Goal: Navigation & Orientation: Find specific page/section

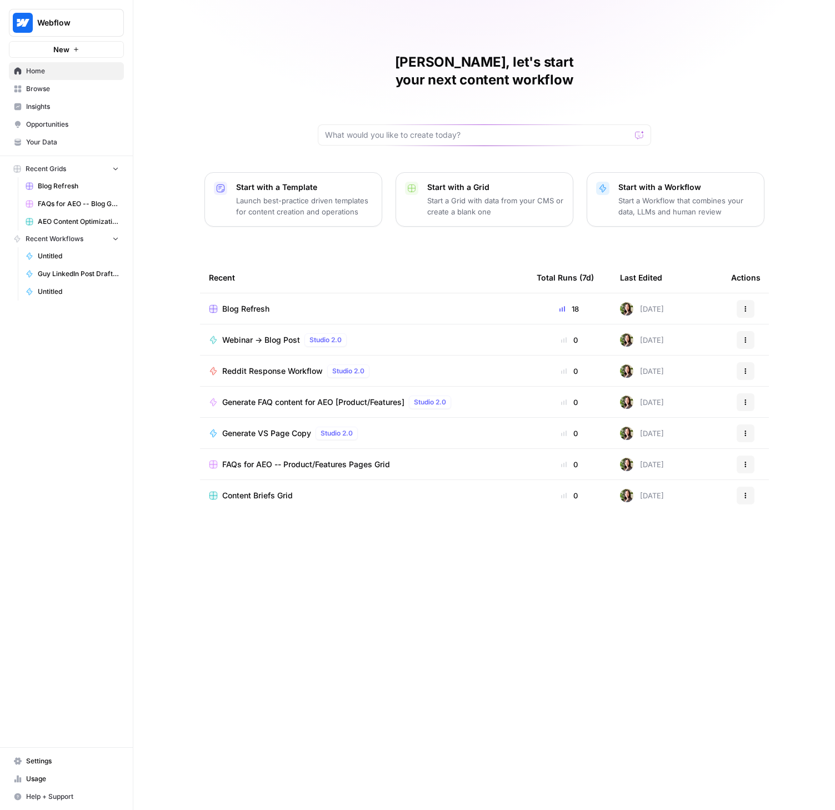
click at [36, 138] on span "Your Data" at bounding box center [72, 142] width 93 height 10
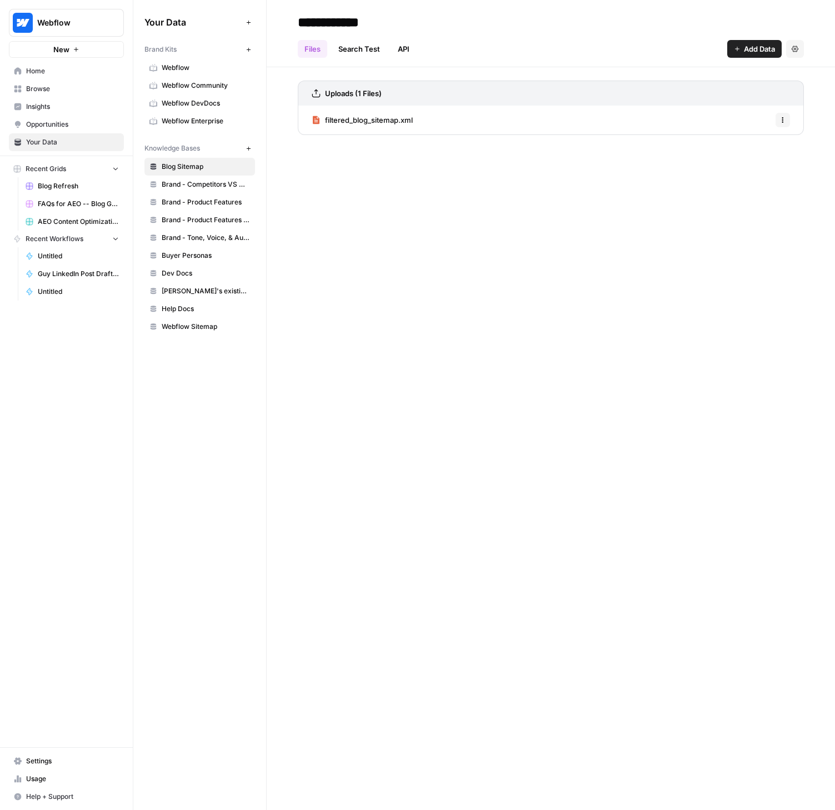
click at [52, 109] on span "Insights" at bounding box center [72, 107] width 93 height 10
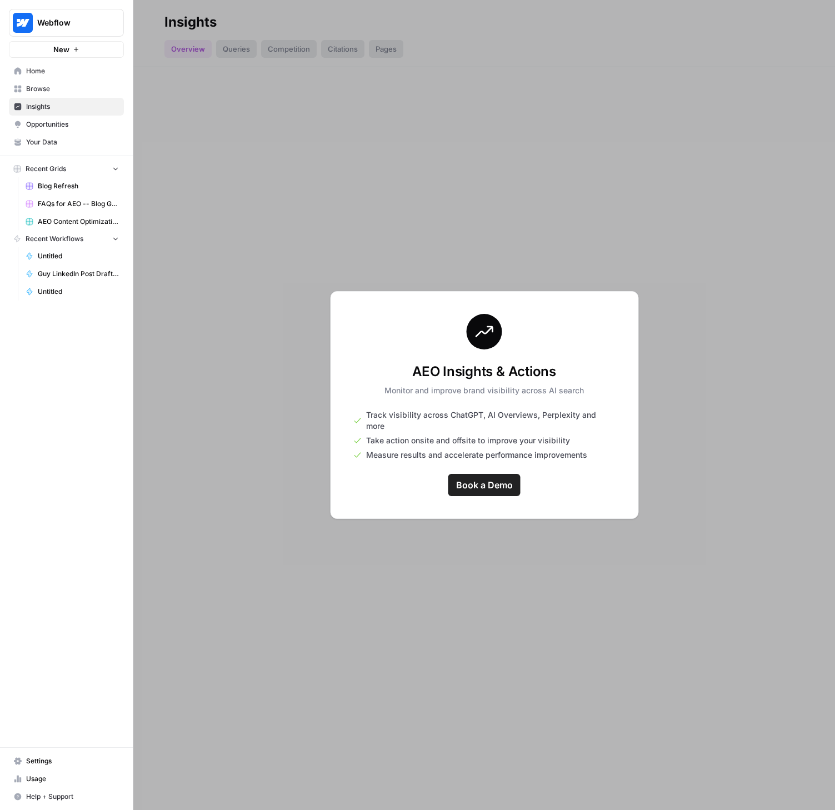
click at [443, 421] on span "Track visibility across ChatGPT, AI Overviews, Perplexity and more" at bounding box center [490, 421] width 249 height 22
click at [441, 230] on div at bounding box center [484, 405] width 702 height 810
click at [246, 382] on div at bounding box center [484, 405] width 702 height 810
click at [44, 298] on link "Untitled" at bounding box center [72, 292] width 103 height 18
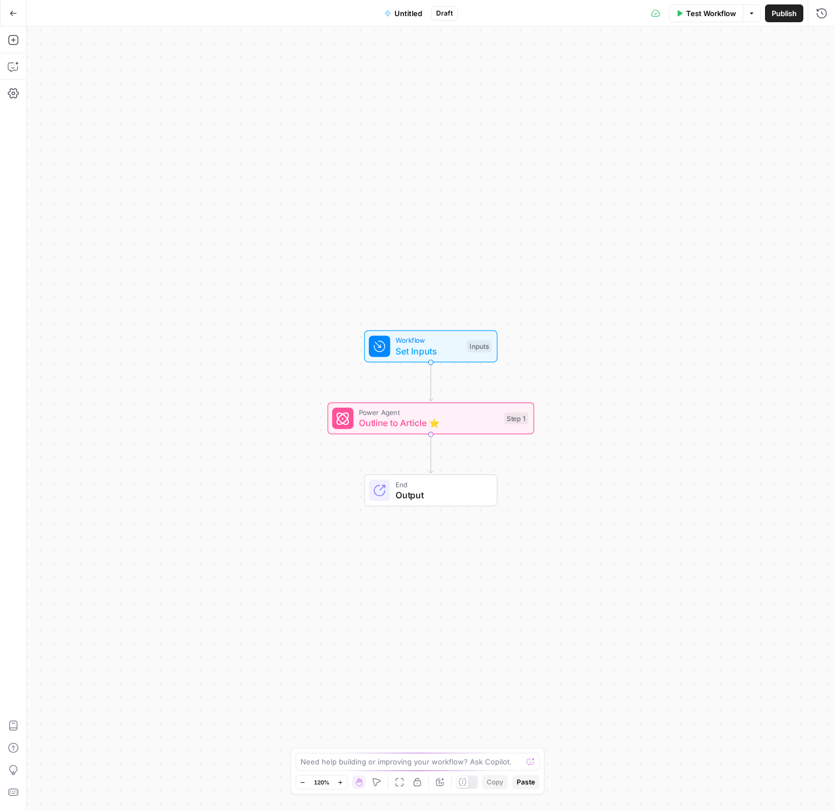
click at [13, 11] on icon "button" at bounding box center [13, 13] width 8 height 8
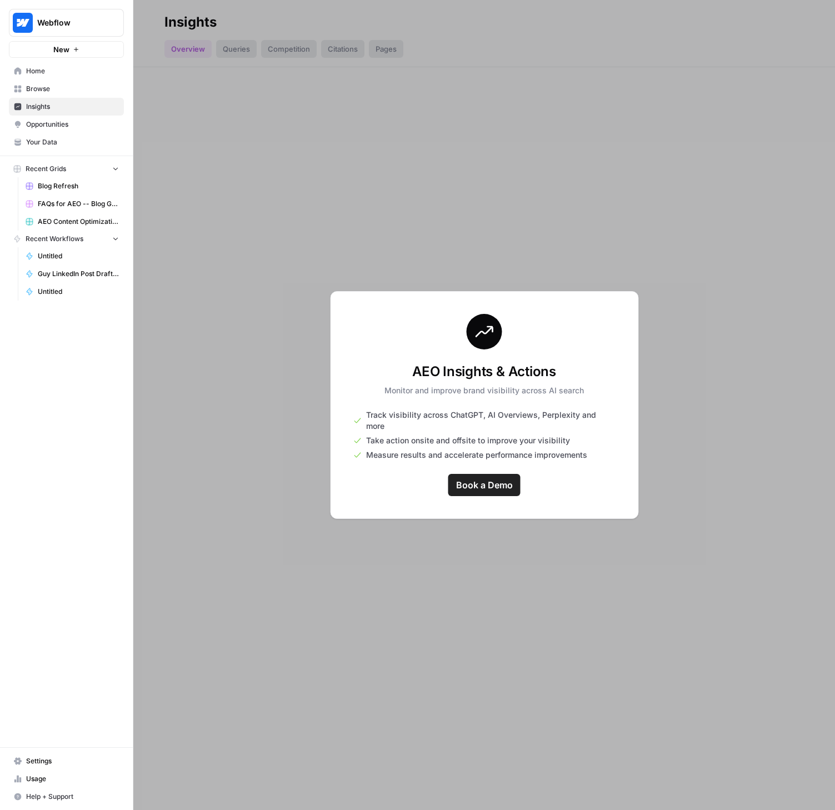
click at [37, 72] on span "Home" at bounding box center [72, 71] width 93 height 10
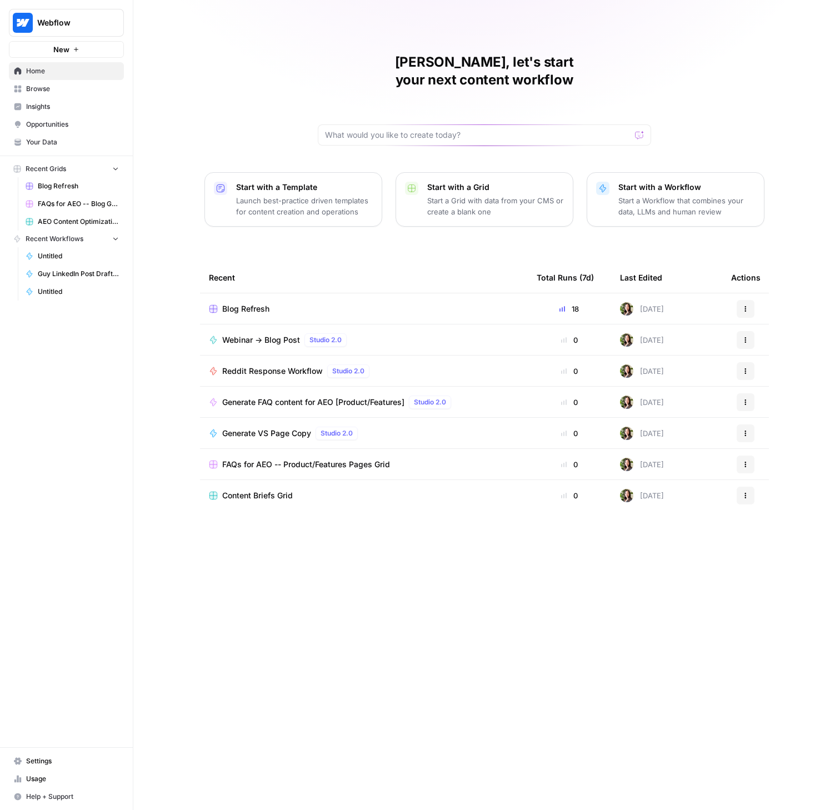
click at [33, 778] on span "Usage" at bounding box center [72, 779] width 93 height 10
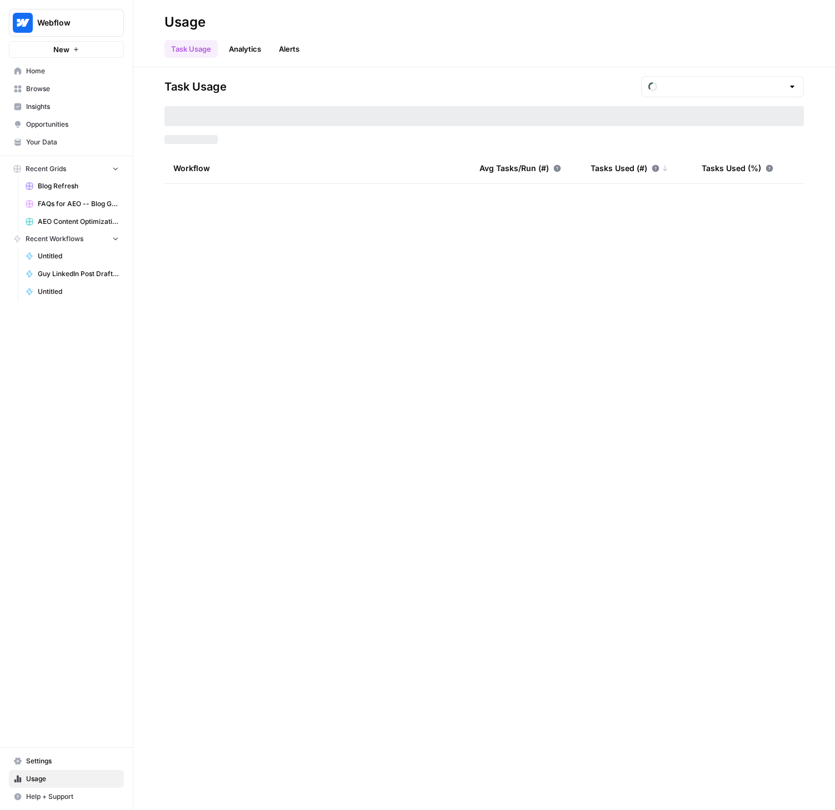
type input "September Tasks"
click at [780, 84] on input "text" at bounding box center [723, 86] width 122 height 11
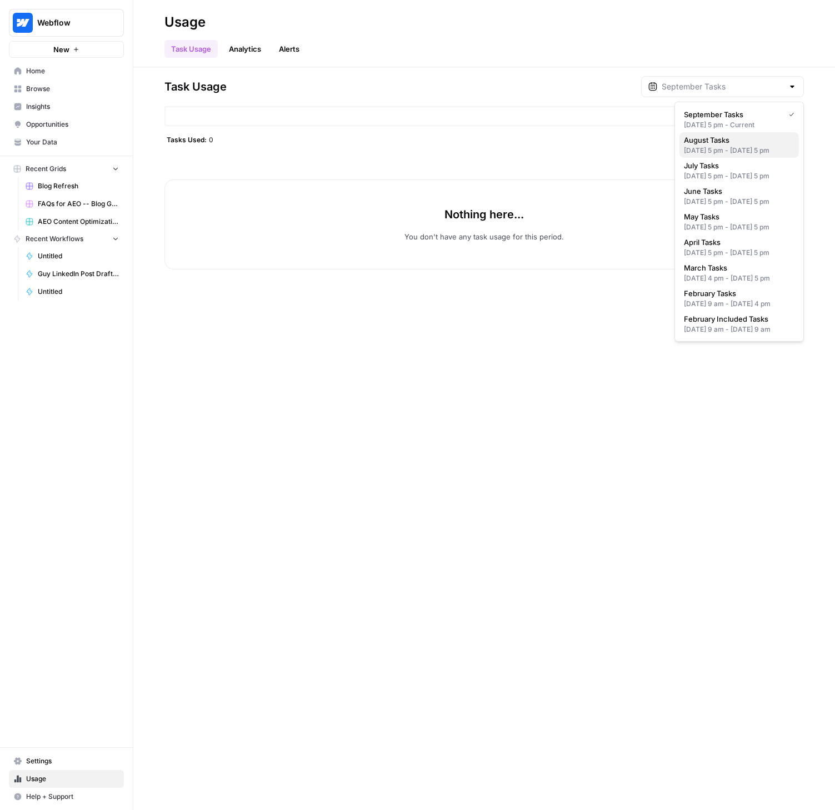
click at [747, 143] on span "August Tasks" at bounding box center [737, 139] width 106 height 11
type input "August Tasks"
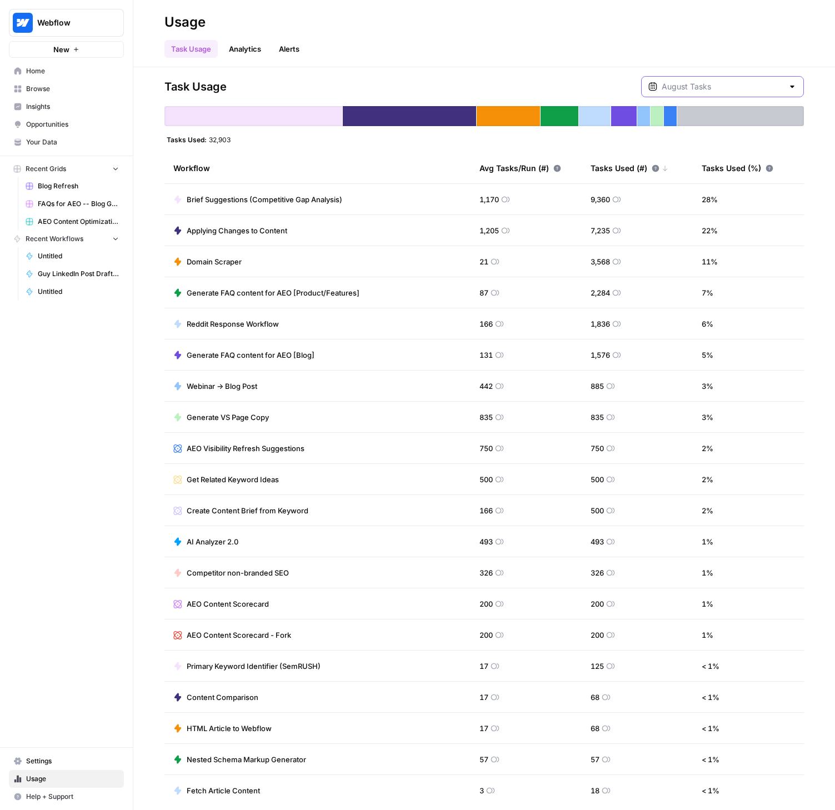
click at [745, 85] on input "text" at bounding box center [723, 86] width 122 height 11
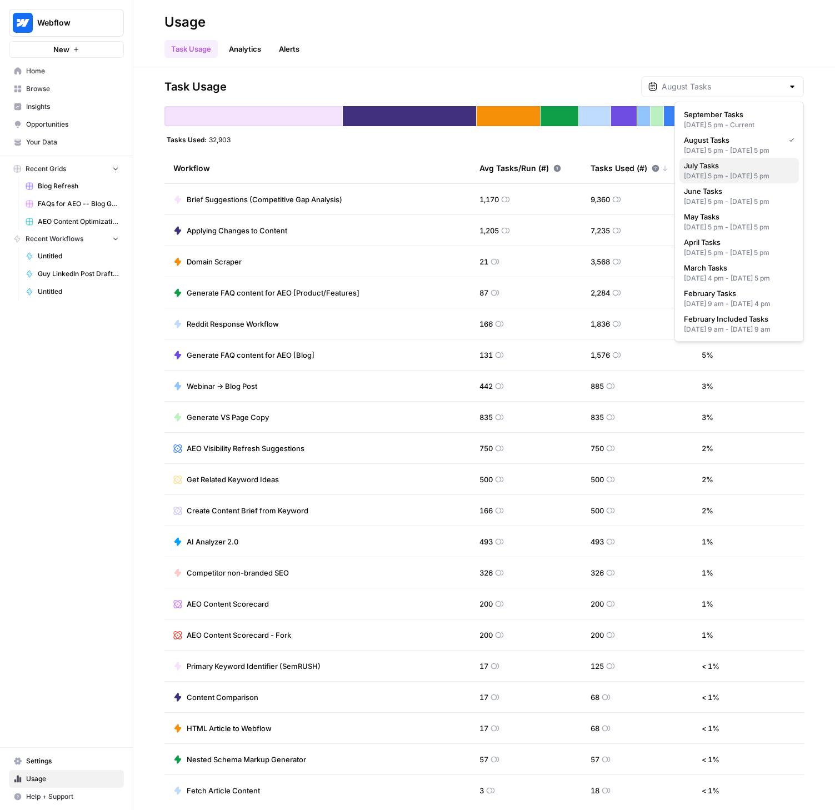
click at [730, 181] on div "[DATE] 5 pm - [DATE] 5 pm" at bounding box center [739, 176] width 111 height 10
type input "July Tasks"
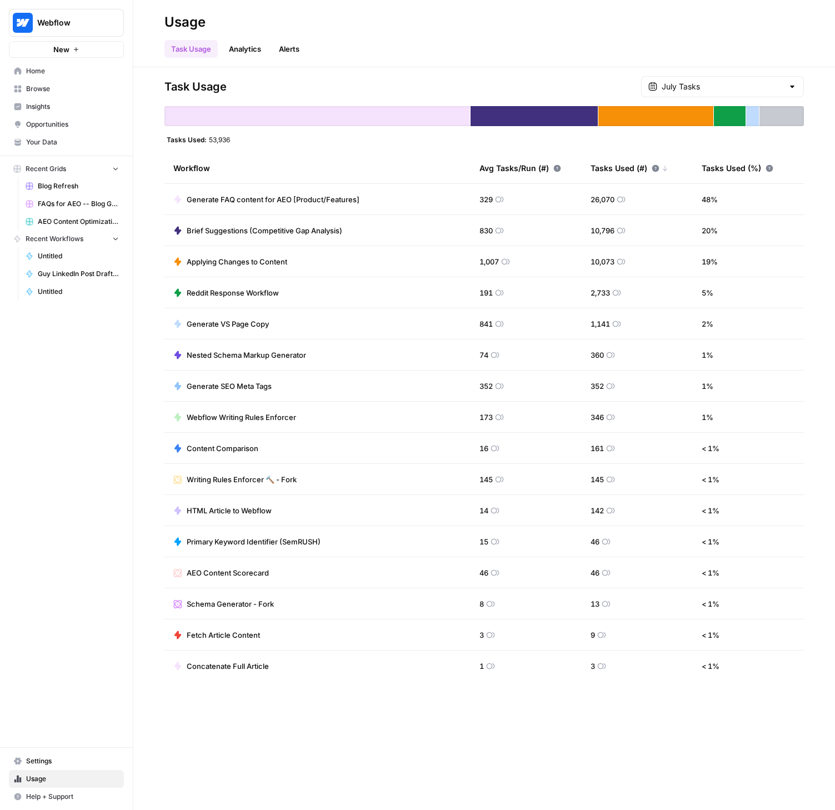
click at [787, 83] on div "July Tasks" at bounding box center [722, 86] width 163 height 21
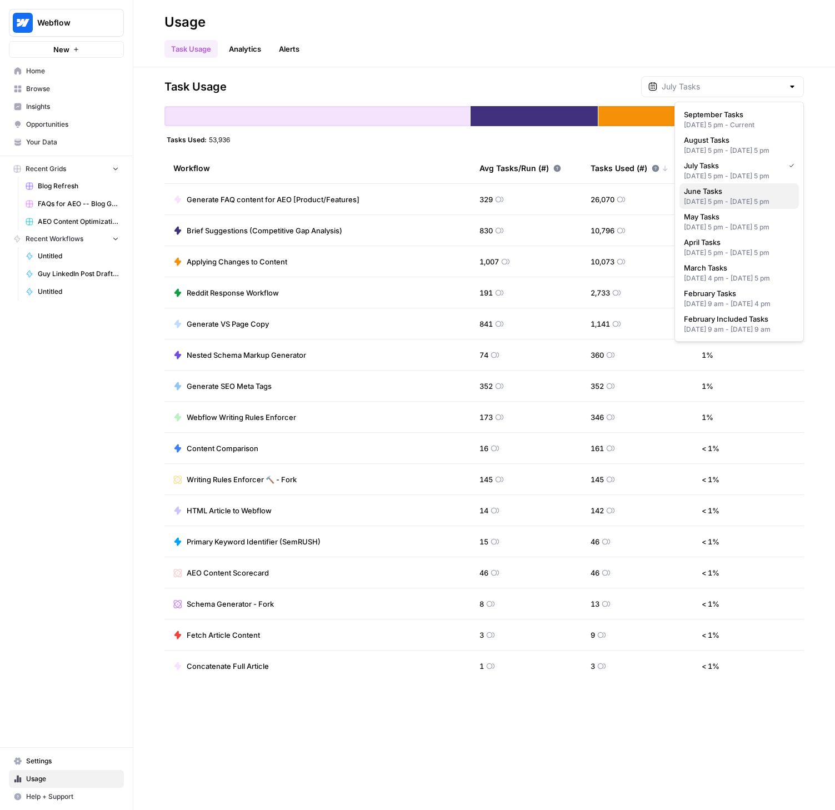
click at [737, 197] on span "June Tasks" at bounding box center [737, 191] width 106 height 11
type input "June Tasks"
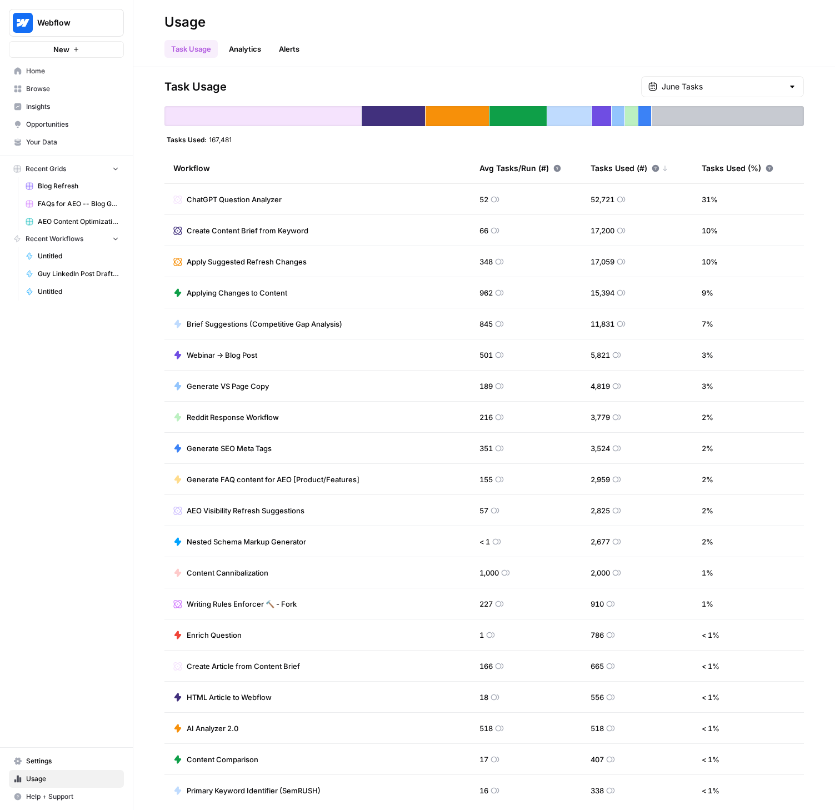
click at [789, 87] on div at bounding box center [792, 86] width 9 height 11
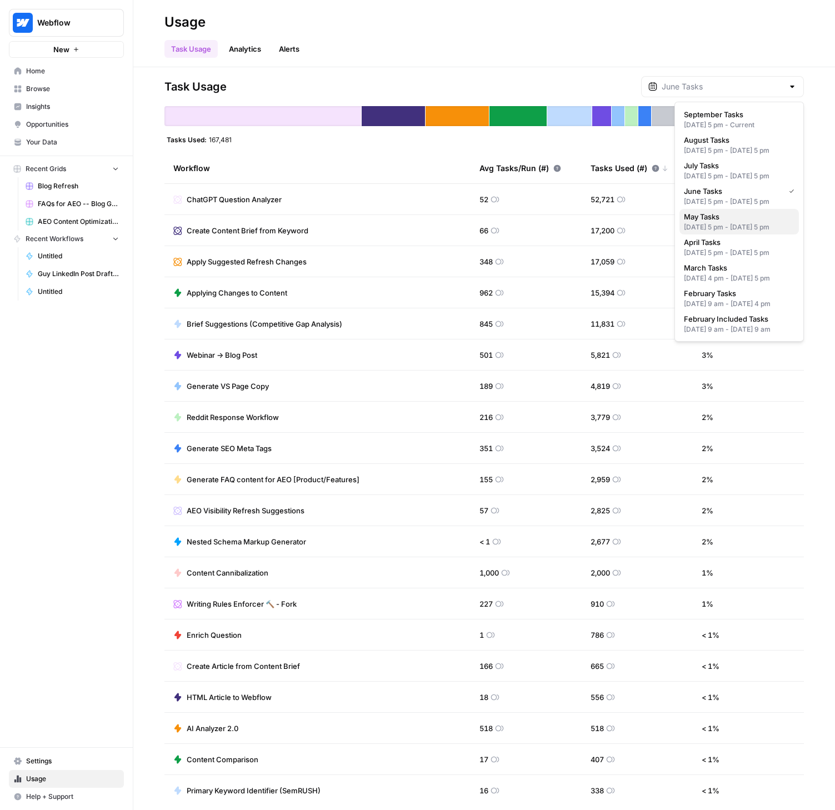
click at [743, 232] on div "[DATE] 5 pm - [DATE] 5 pm" at bounding box center [739, 227] width 111 height 10
type input "May Tasks"
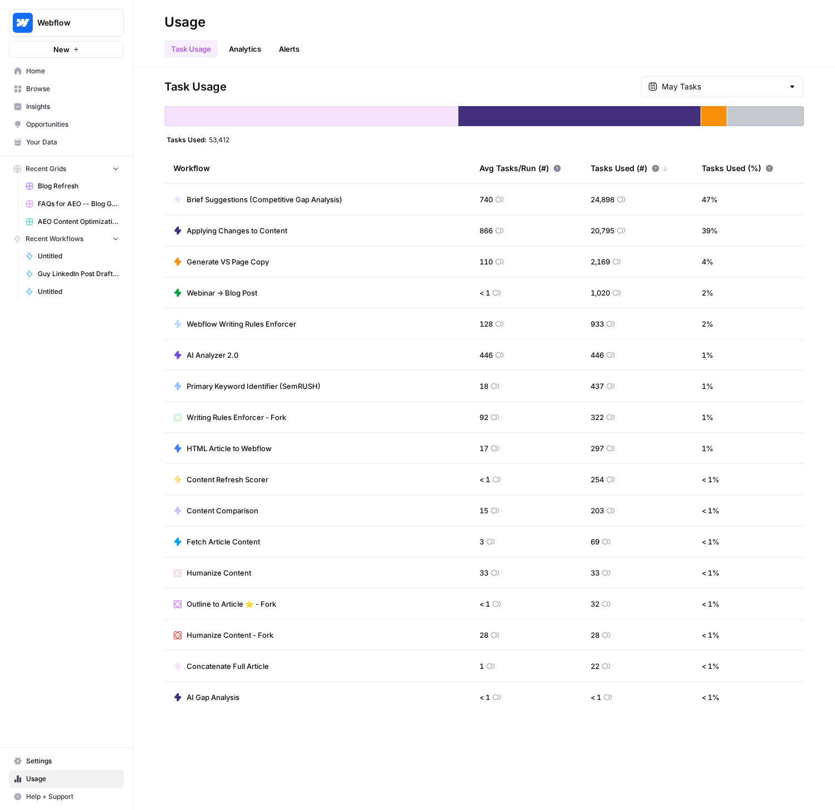
click at [792, 88] on div at bounding box center [792, 86] width 9 height 11
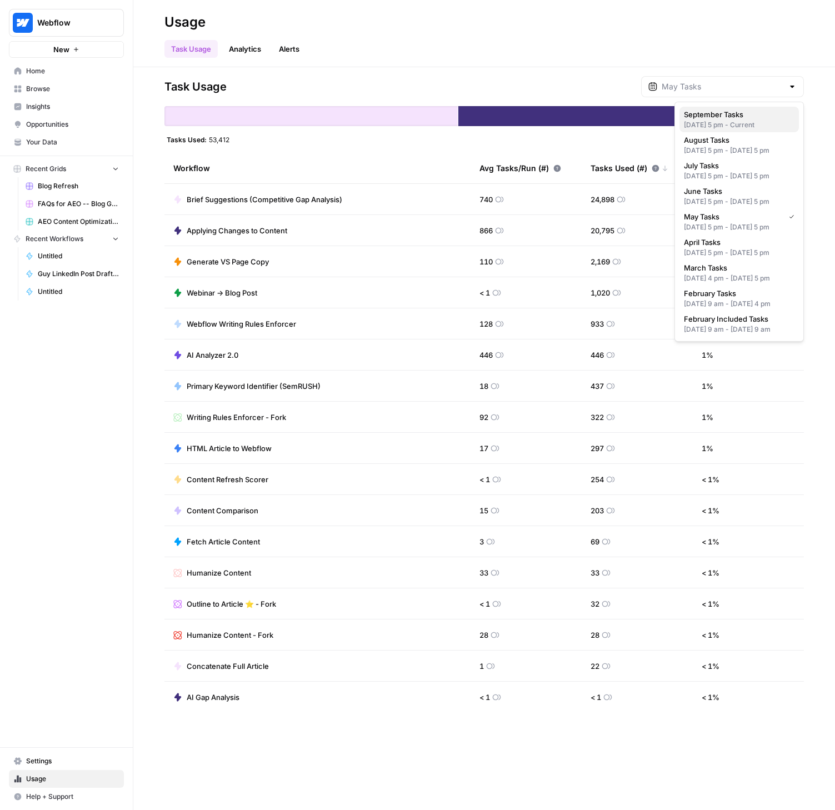
click at [747, 124] on div "[DATE] 5 pm - Current" at bounding box center [739, 125] width 111 height 10
type input "September Tasks"
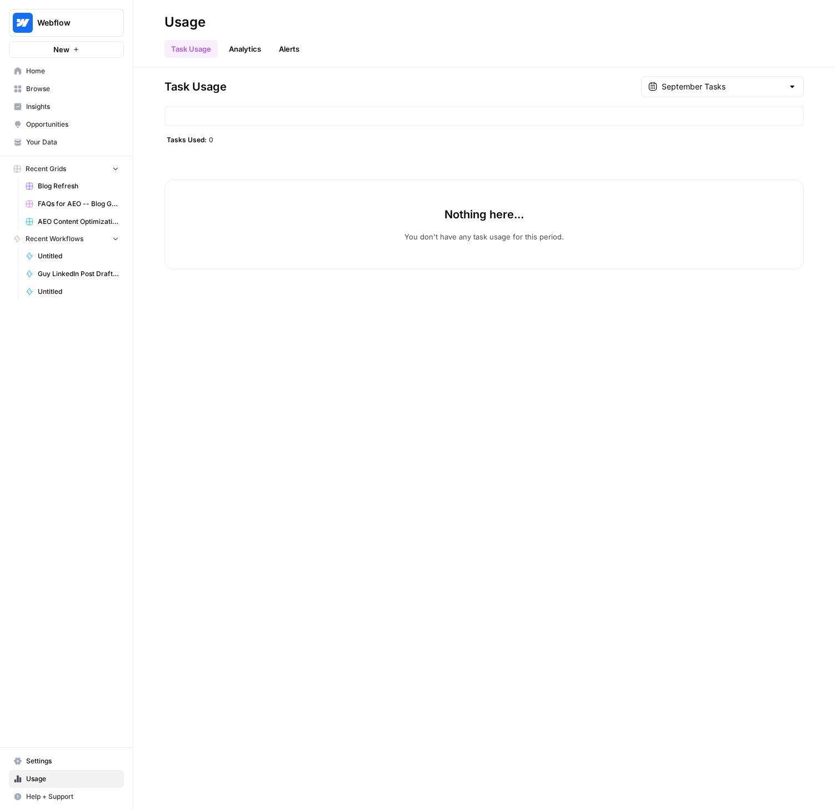
click at [798, 80] on div "September Tasks" at bounding box center [722, 86] width 163 height 21
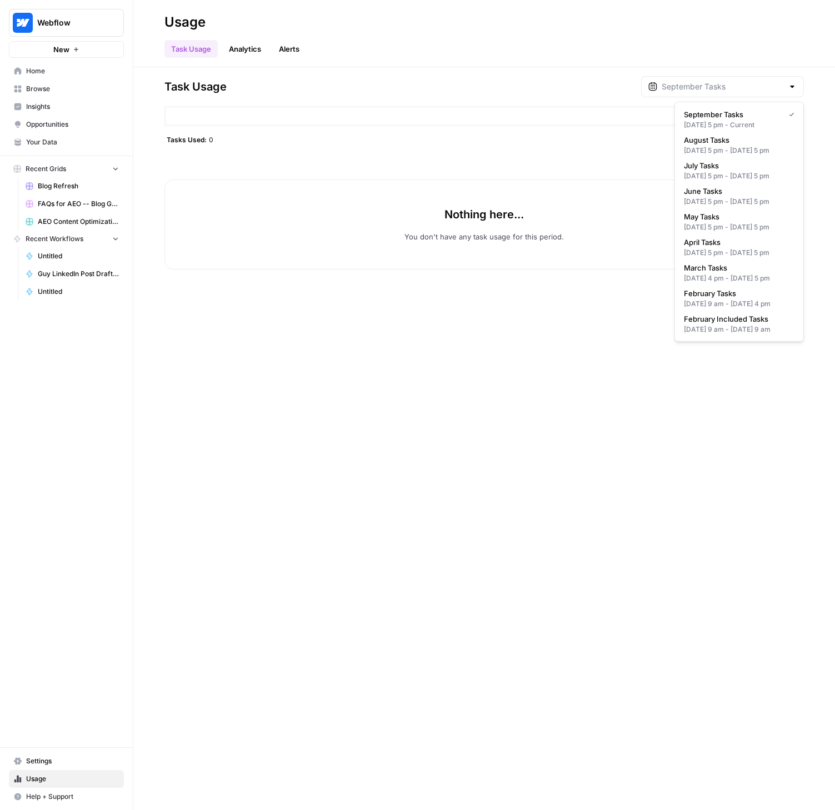
type input "September Tasks"
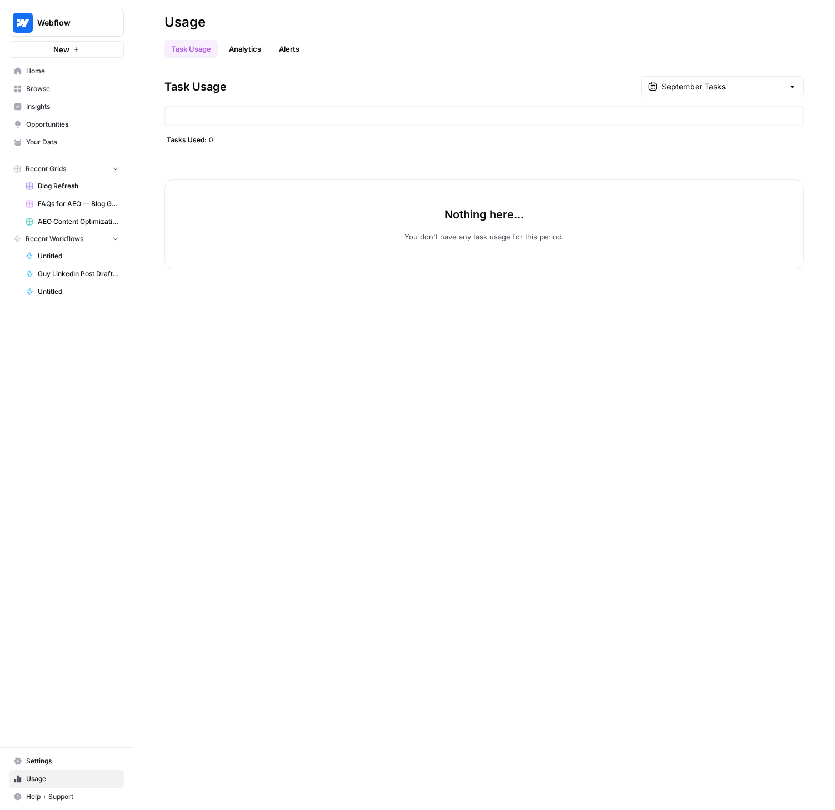
click at [44, 127] on span "Opportunities" at bounding box center [72, 124] width 93 height 10
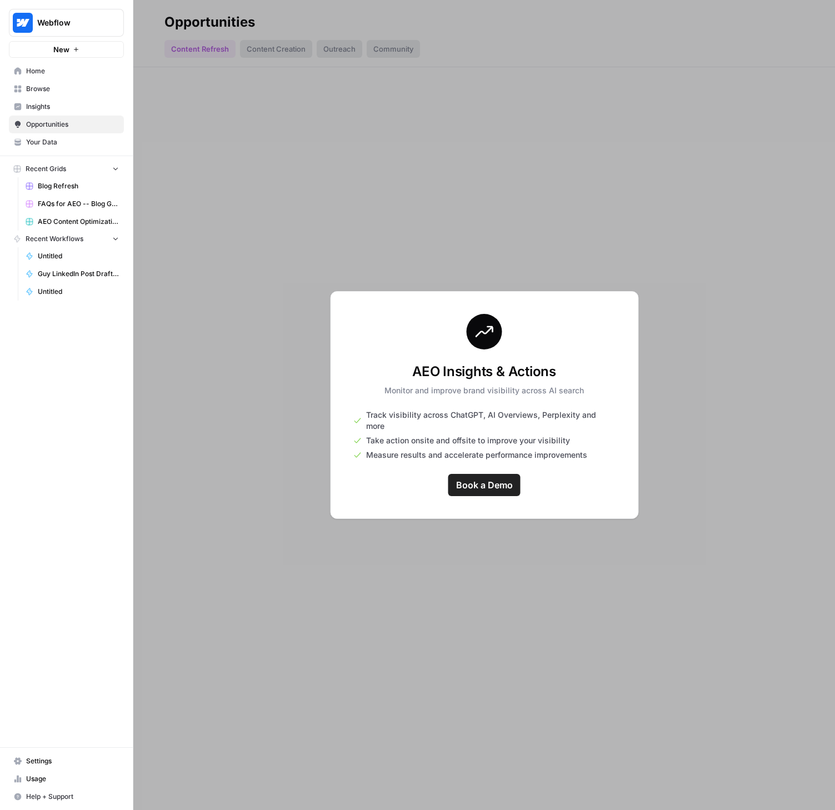
click at [63, 71] on span "Home" at bounding box center [72, 71] width 93 height 10
